Goal: Information Seeking & Learning: Stay updated

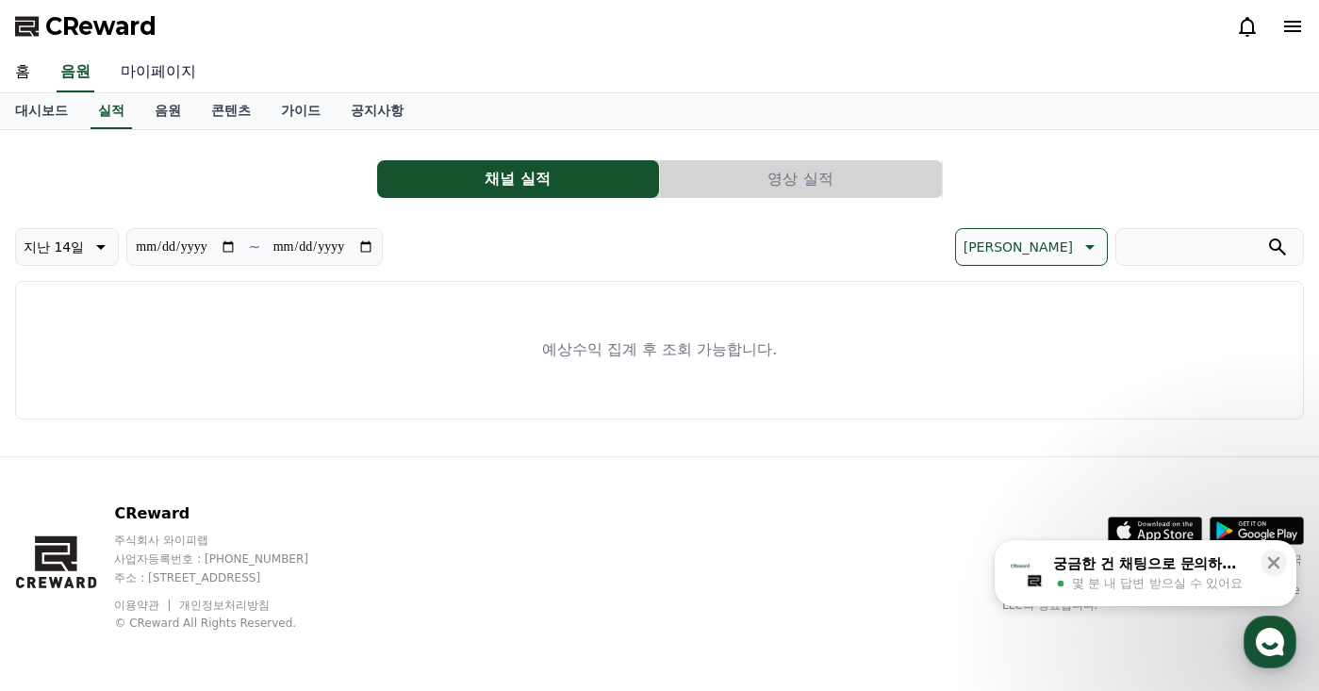
click at [173, 70] on link "마이페이지" at bounding box center [159, 73] width 106 height 40
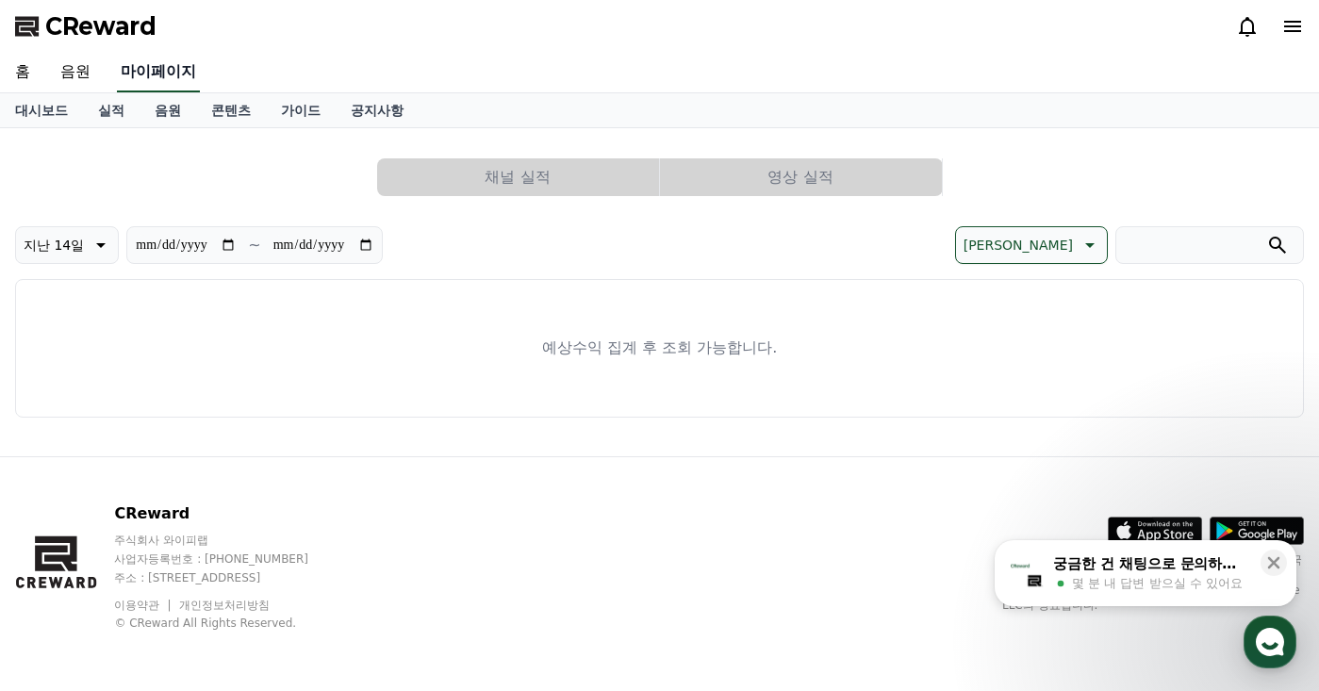
select select "**********"
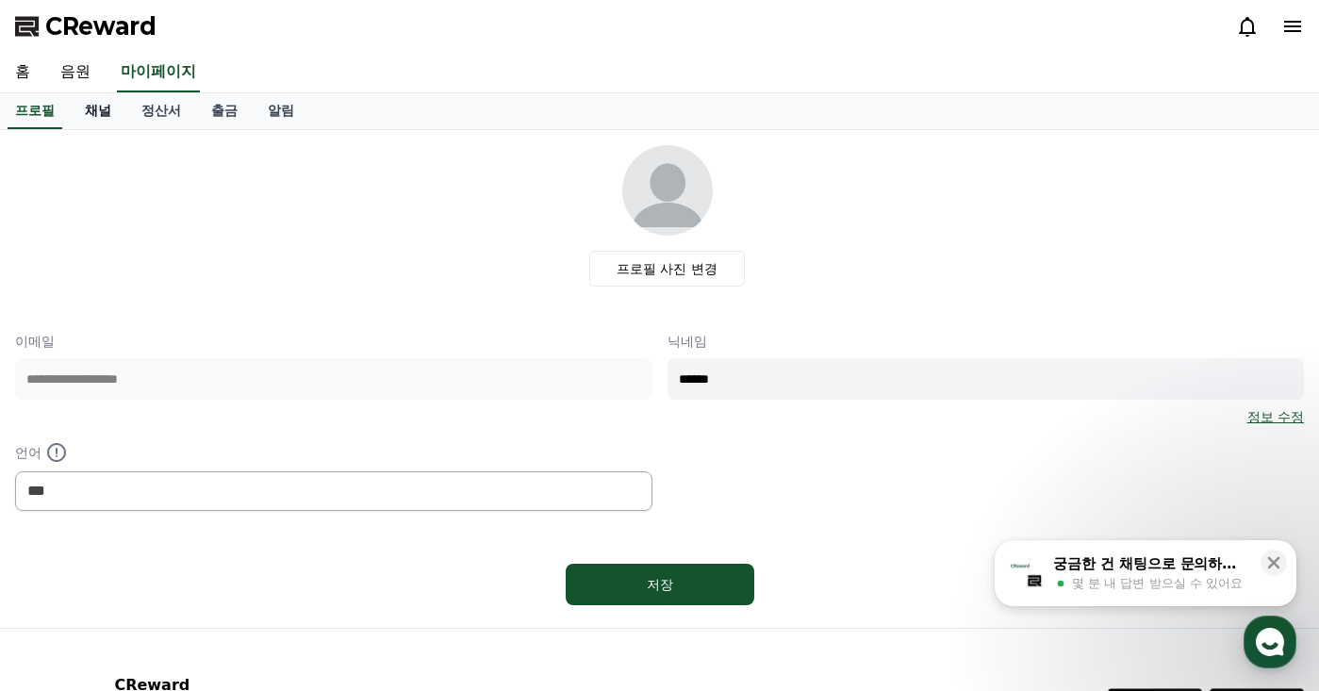
click at [112, 115] on link "채널" at bounding box center [98, 111] width 57 height 36
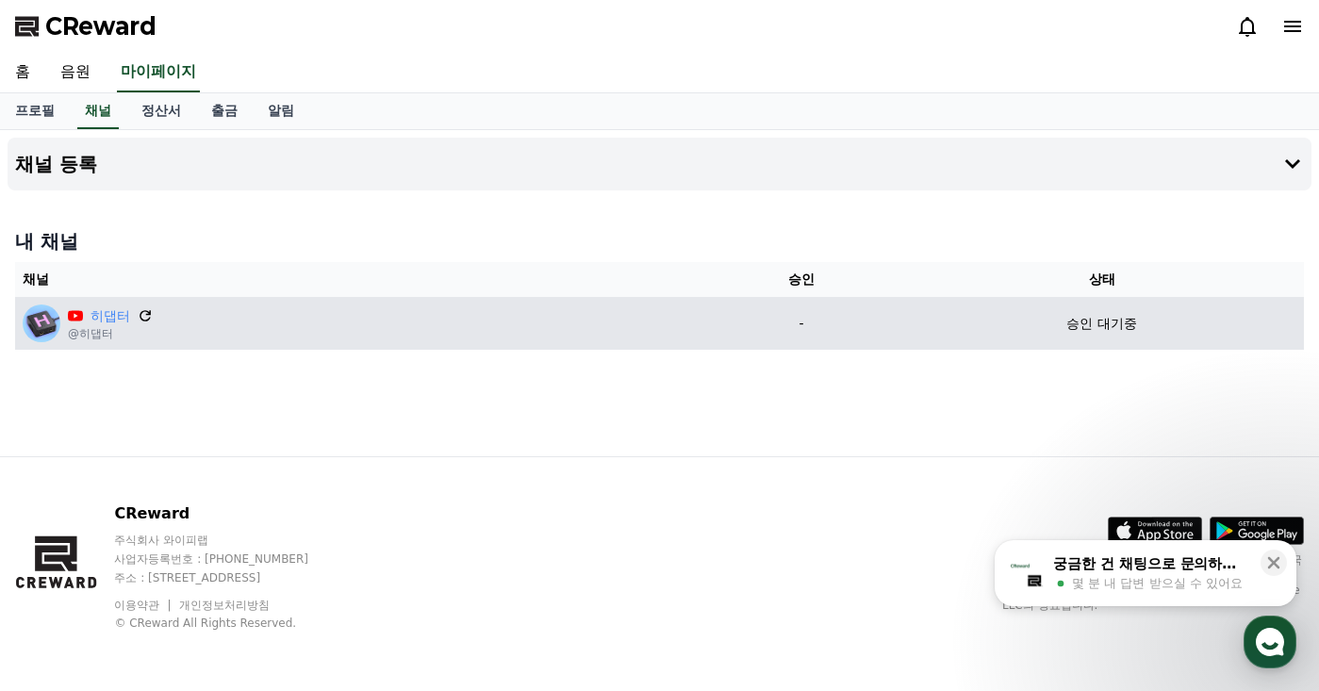
click at [145, 311] on icon at bounding box center [145, 315] width 11 height 11
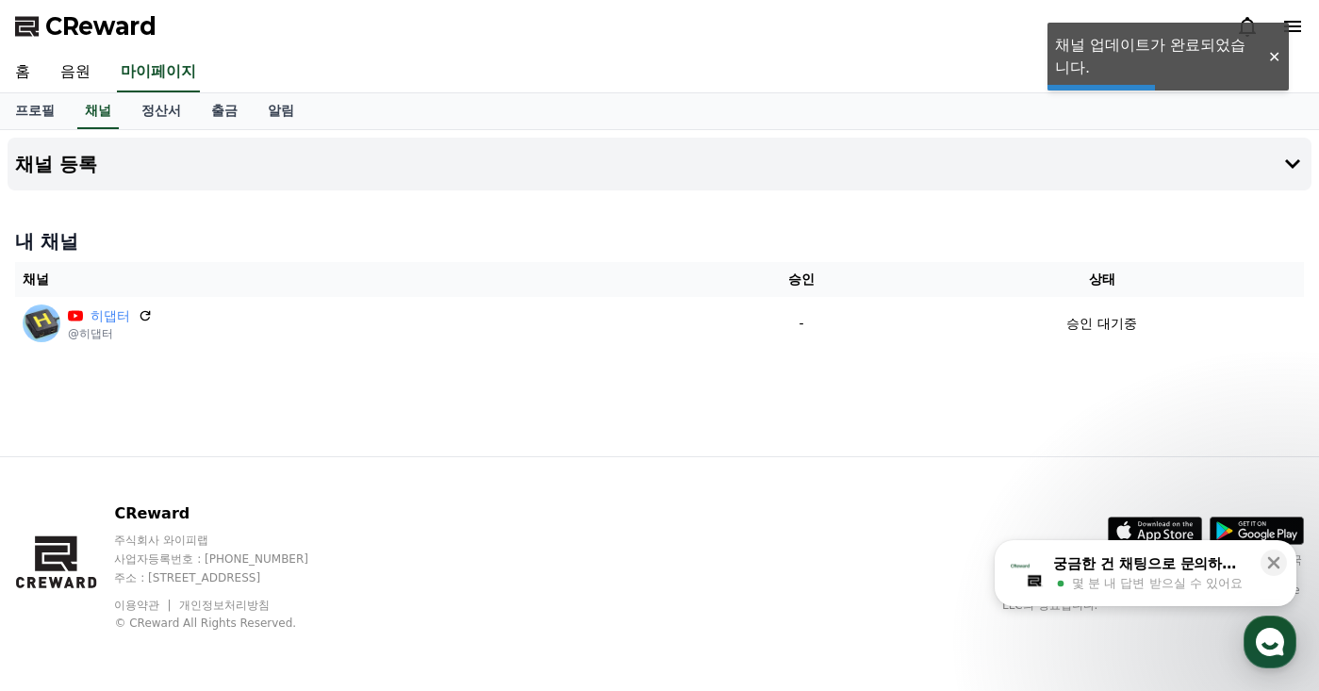
click at [445, 399] on div "채널 등록 내 채널 채널 승인 상태 히댑터 @히댑터 - 승인 대기중" at bounding box center [659, 293] width 1319 height 326
click at [446, 399] on div "채널 등록 내 채널 채널 승인 상태 히댑터 @히댑터 - 승인 대기중" at bounding box center [659, 293] width 1319 height 326
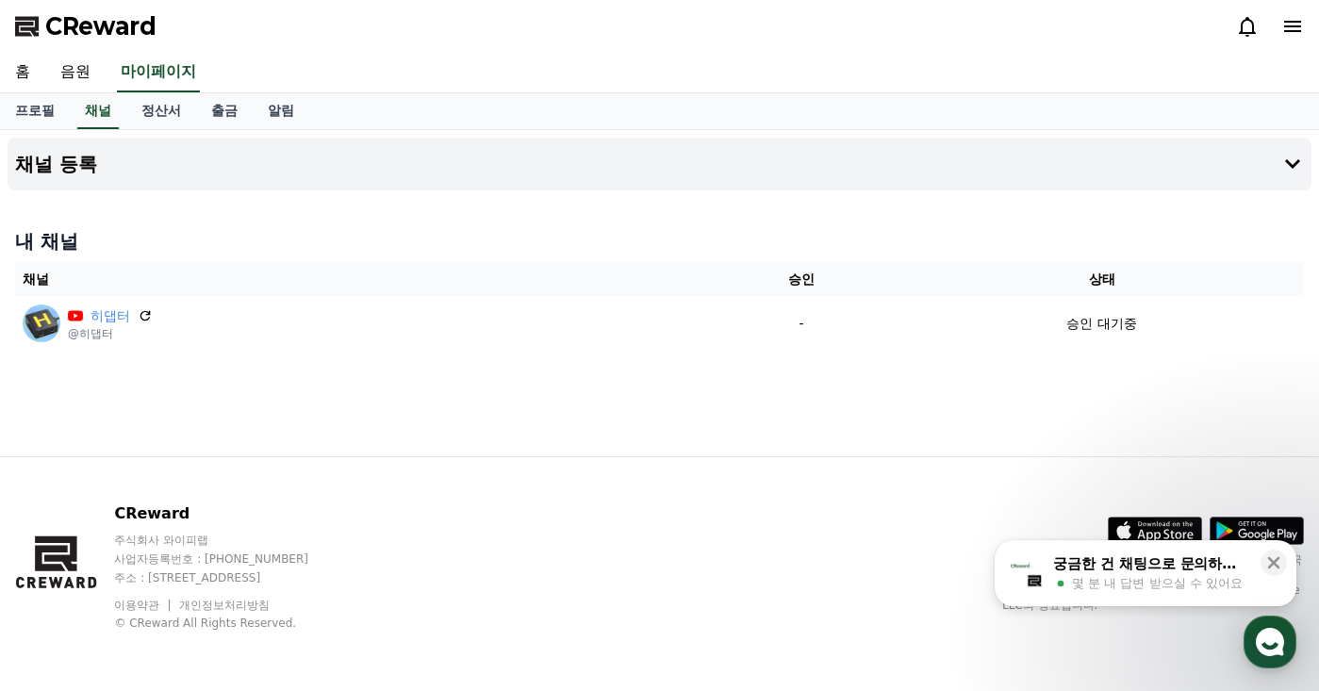
click at [446, 399] on div "채널 등록 내 채널 채널 승인 상태 히댑터 @히댑터 - 승인 대기중" at bounding box center [659, 293] width 1319 height 326
click at [446, 395] on div "채널 등록 내 채널 채널 승인 상태 히댑터 @히댑터 - 승인 대기중" at bounding box center [659, 293] width 1319 height 326
click at [453, 401] on div "채널 등록 내 채널 채널 승인 상태 히댑터 @히댑터 - 승인 대기중" at bounding box center [659, 293] width 1319 height 326
click at [35, 67] on link "홈" at bounding box center [22, 73] width 45 height 40
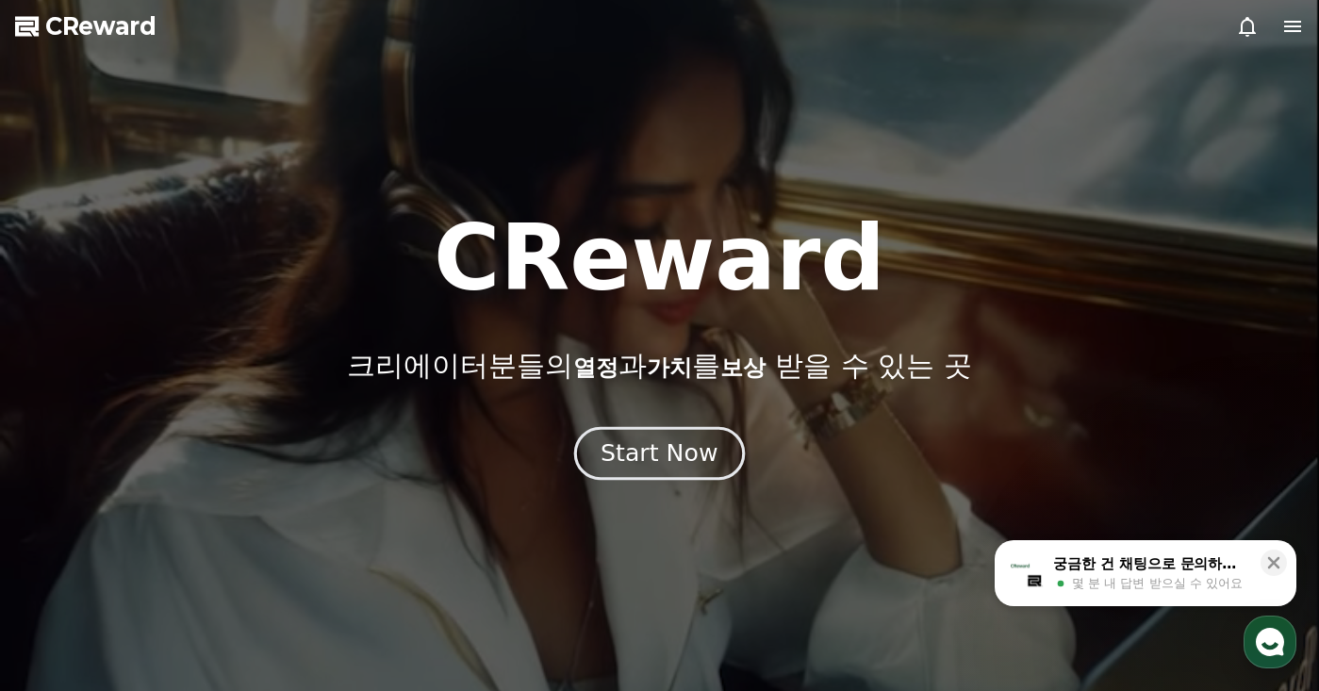
click at [659, 466] on div "Start Now" at bounding box center [659, 454] width 117 height 32
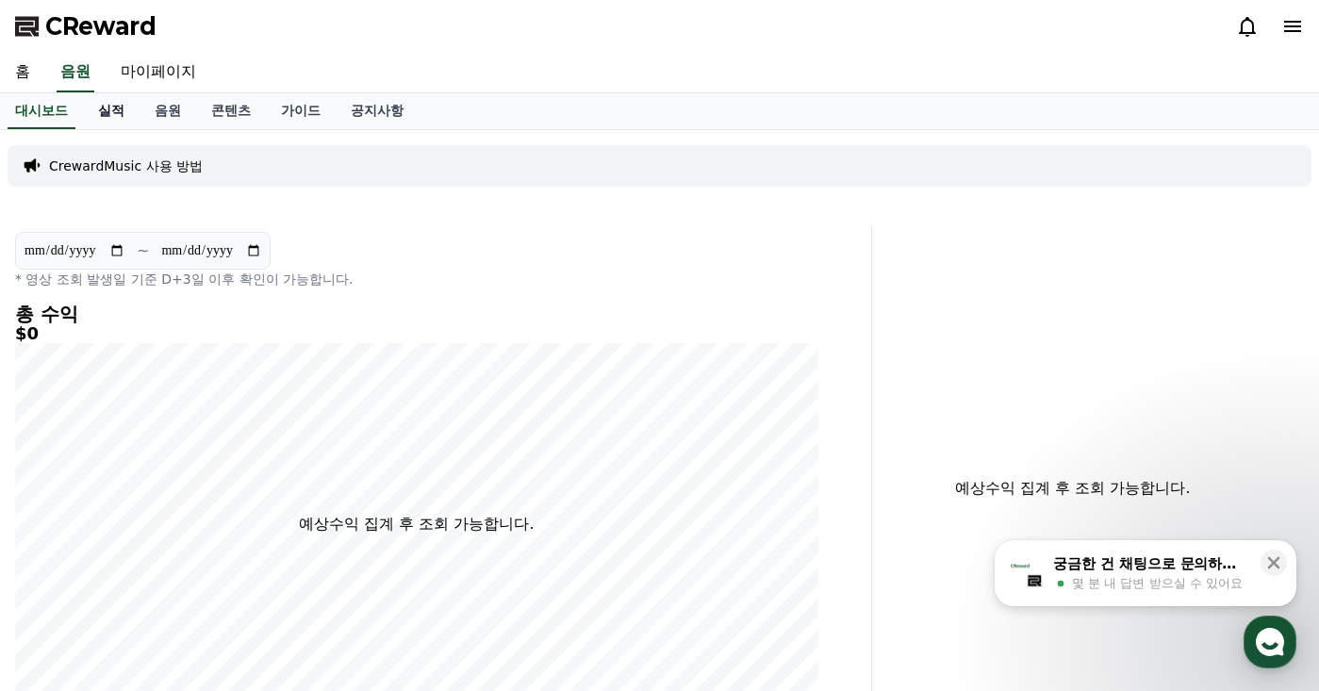
click at [99, 118] on link "실적" at bounding box center [111, 111] width 57 height 36
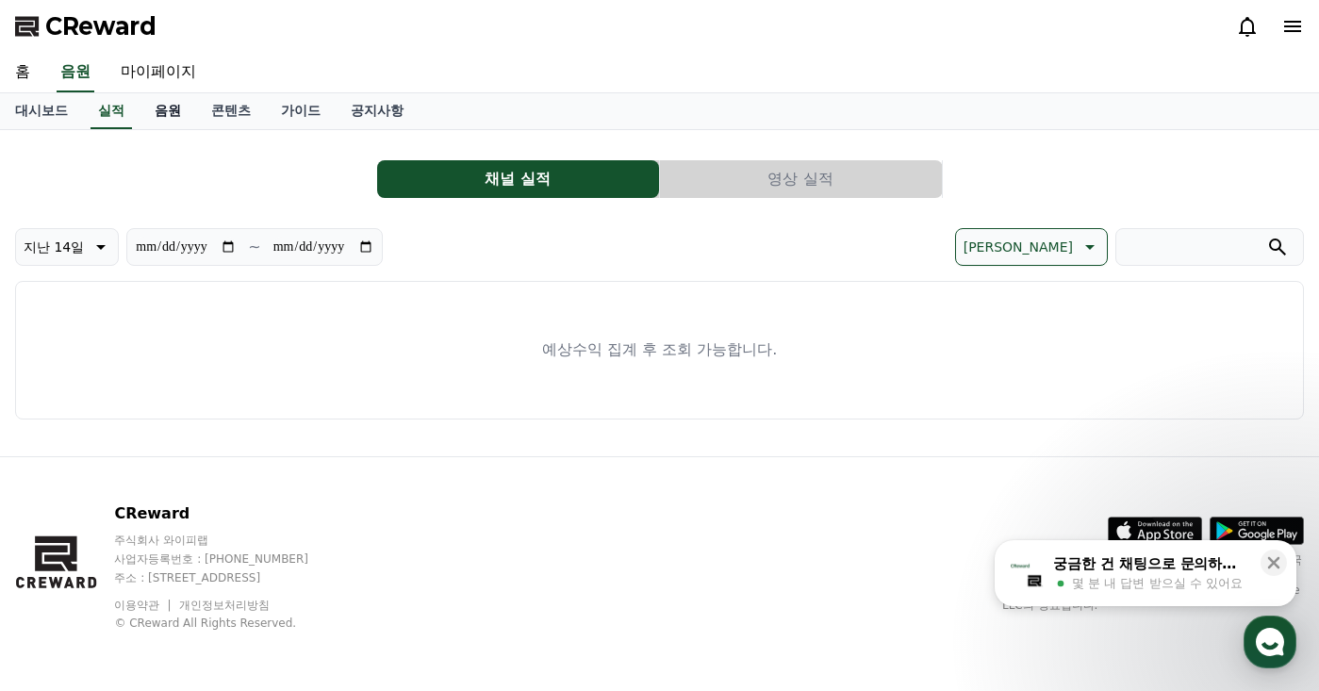
click at [161, 114] on link "음원" at bounding box center [168, 111] width 57 height 36
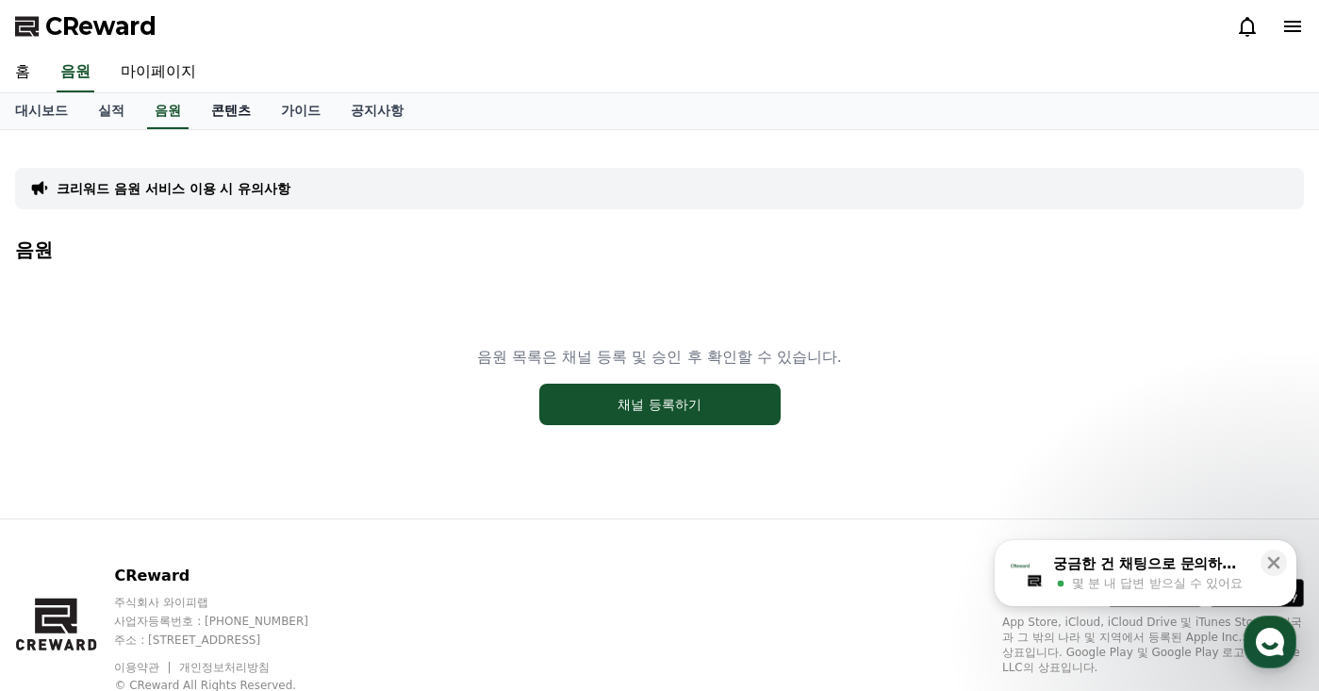
click at [231, 110] on link "콘텐츠" at bounding box center [231, 111] width 70 height 36
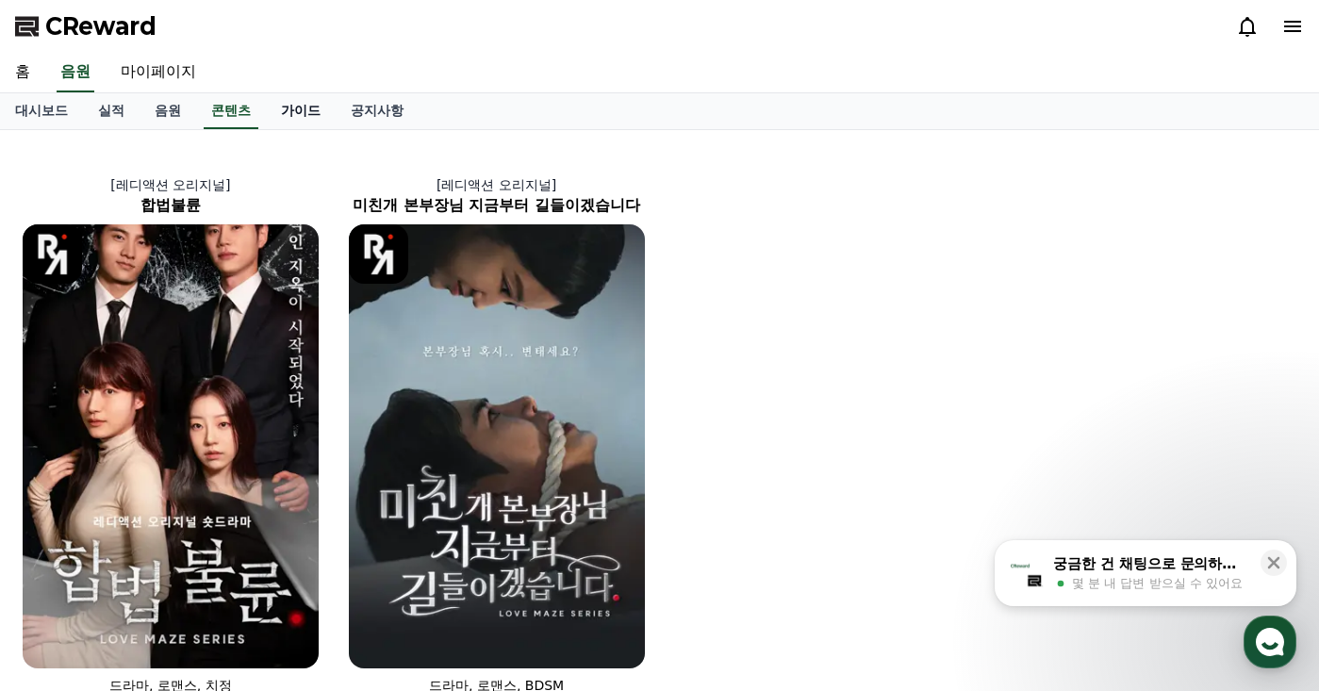
click at [322, 110] on link "가이드" at bounding box center [301, 111] width 70 height 36
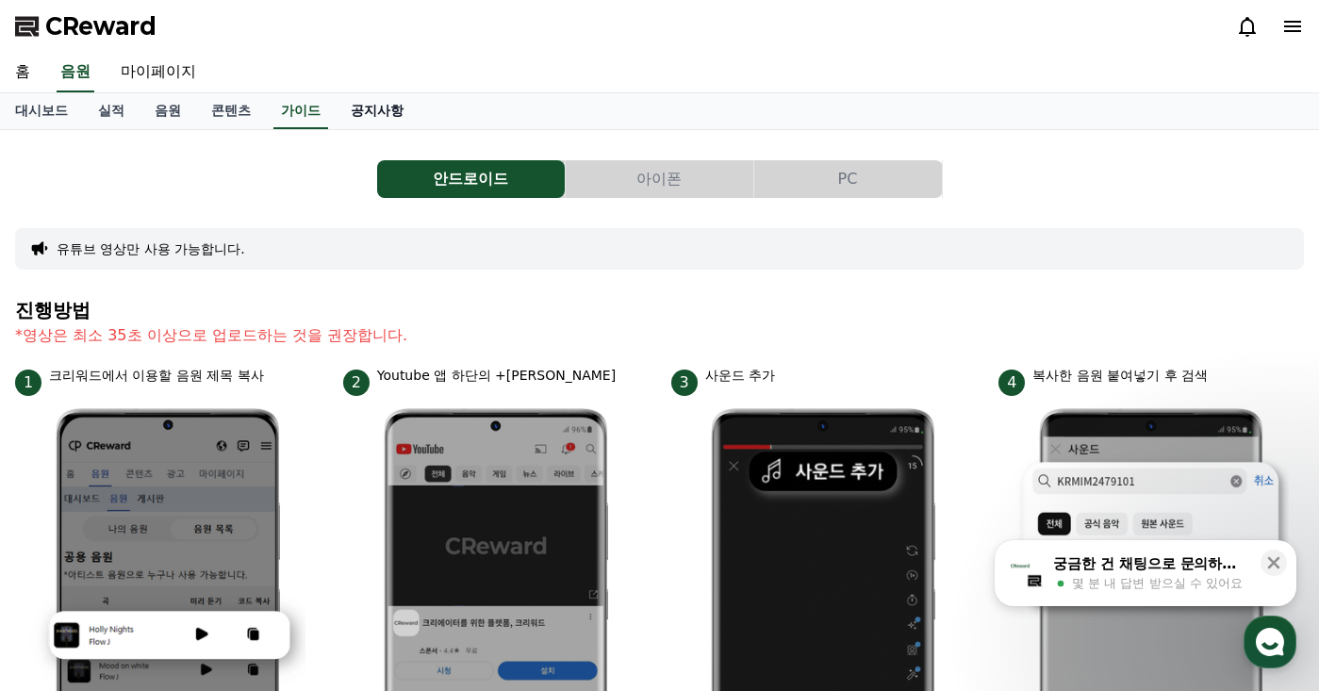
click at [383, 103] on link "공지사항" at bounding box center [377, 111] width 83 height 36
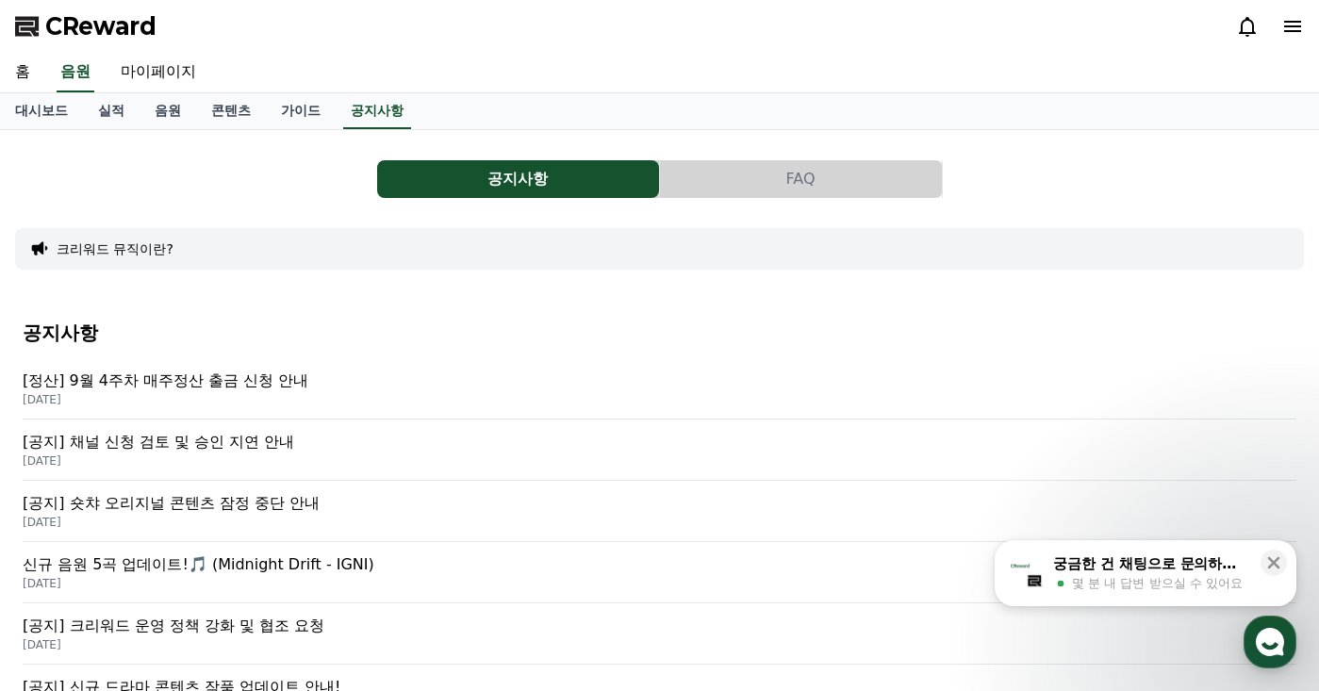
click at [200, 431] on p "[공지] 채널 신청 검토 및 승인 지연 안내" at bounding box center [660, 442] width 1274 height 23
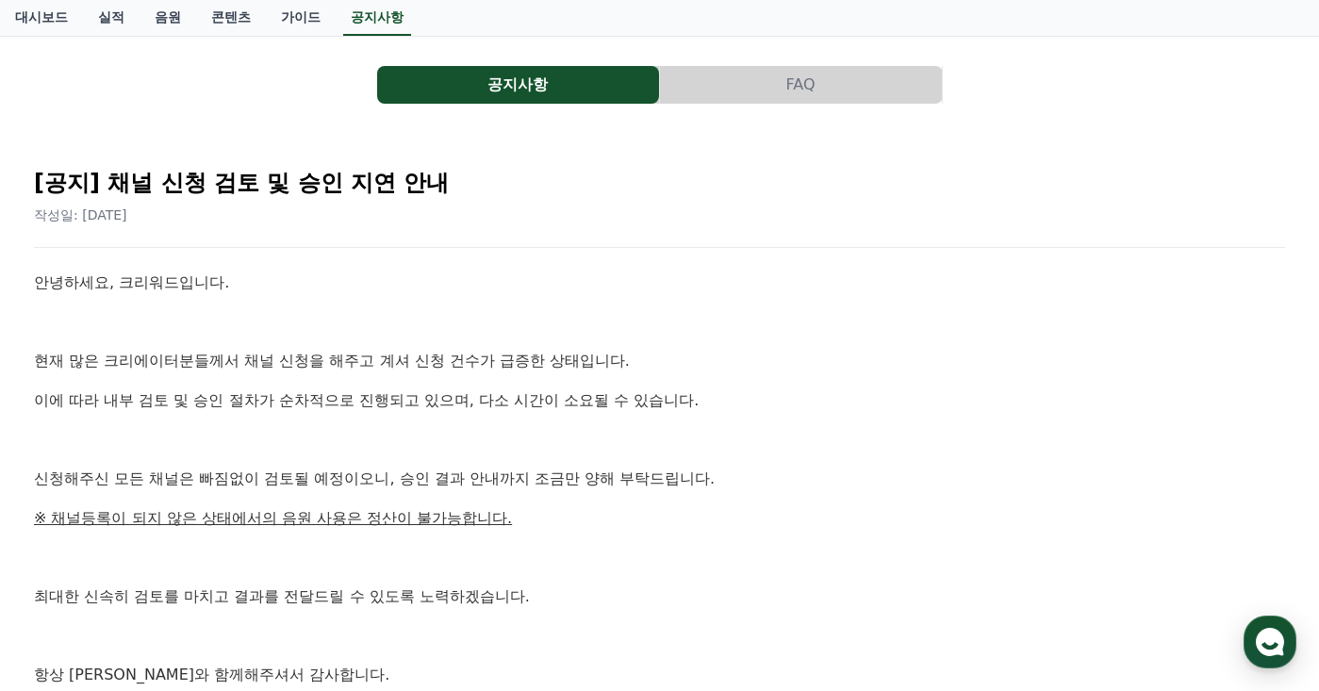
click at [719, 349] on p "현재 많은 크리에이터분들께서 채널 신청을 해주고 계셔 신청 건수가 급증한 상태입니다." at bounding box center [659, 361] width 1251 height 25
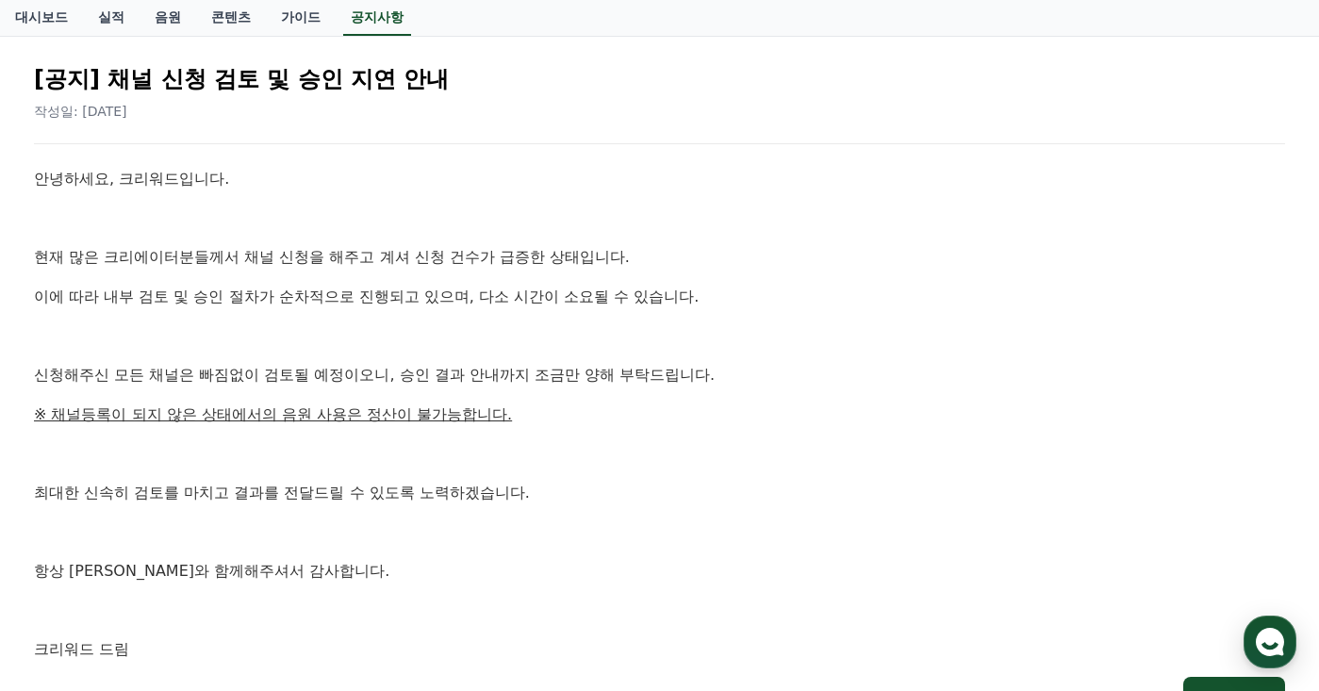
scroll to position [283, 0]
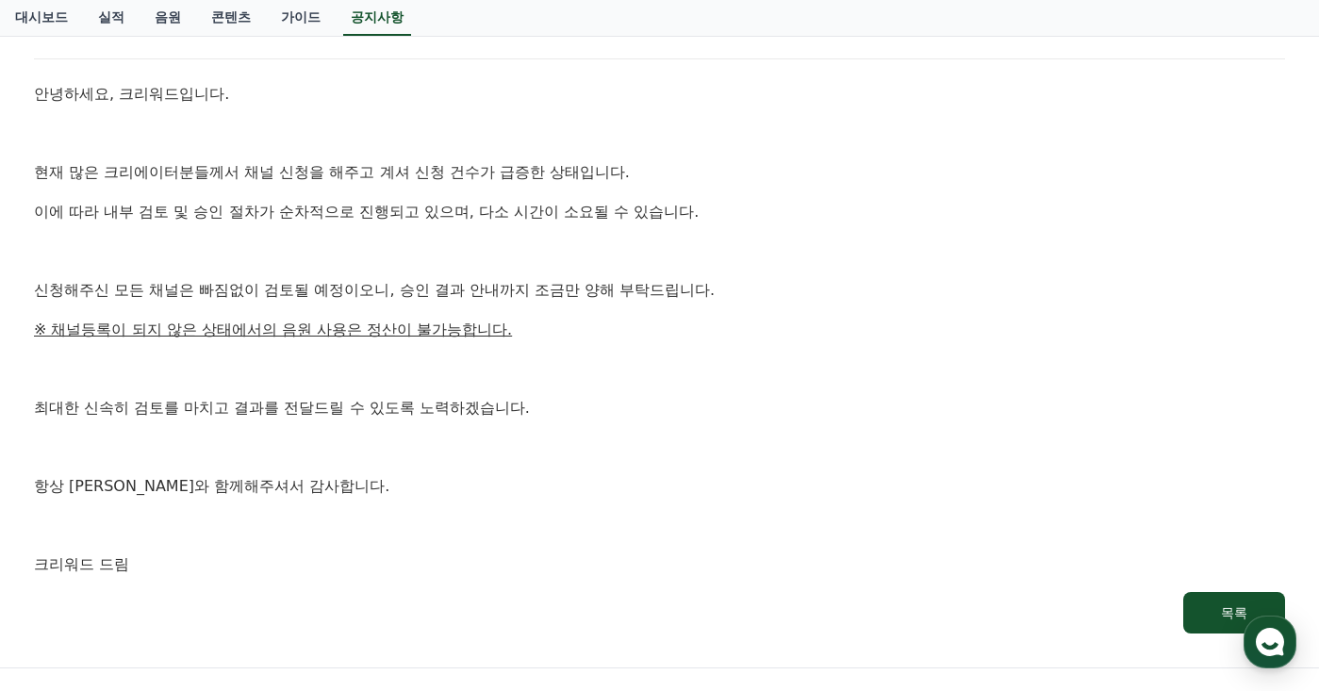
click at [665, 261] on p at bounding box center [659, 251] width 1251 height 25
